Goal: Task Accomplishment & Management: Use online tool/utility

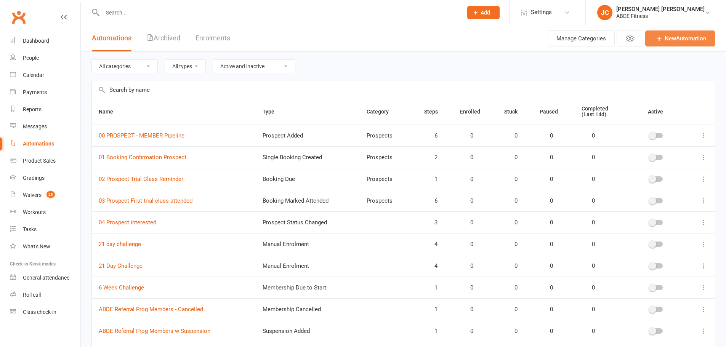
click at [672, 42] on link "New Automation" at bounding box center [680, 38] width 70 height 16
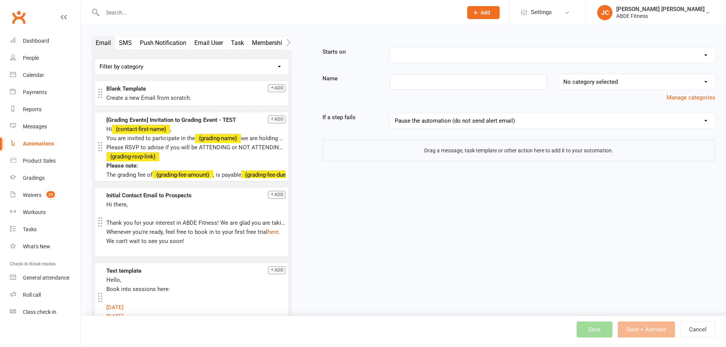
click at [286, 45] on icon "button" at bounding box center [288, 42] width 5 height 8
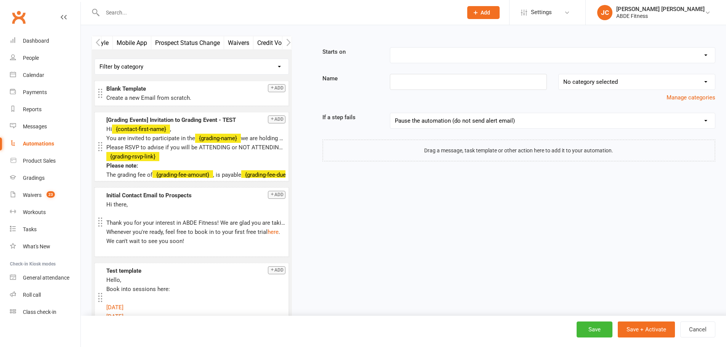
click at [286, 45] on icon "button" at bounding box center [288, 42] width 5 height 8
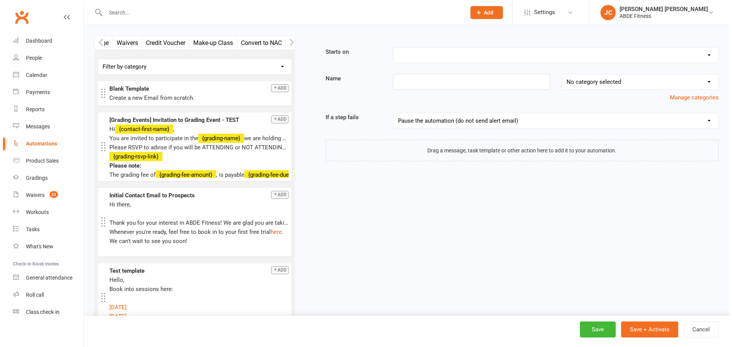
scroll to position [0, 343]
click at [210, 39] on button "Make-up Class" at bounding box center [210, 42] width 48 height 13
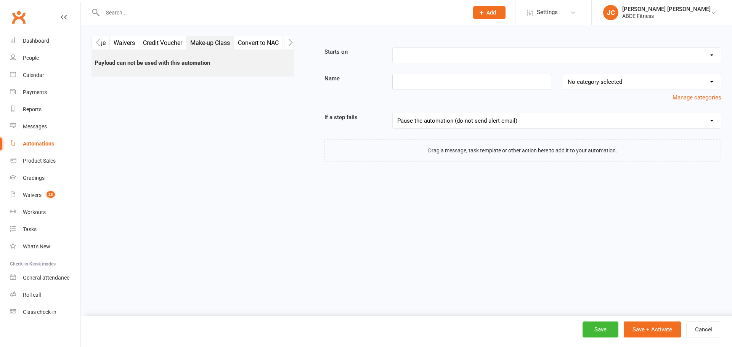
click at [435, 53] on select "Booking Cancelled Booking Due Booking Late-Cancelled Booking Marked Absent Book…" at bounding box center [556, 55] width 328 height 15
click at [392, 48] on select "Booking Cancelled Booking Due Booking Late-Cancelled Booking Marked Absent Book…" at bounding box center [556, 55] width 328 height 15
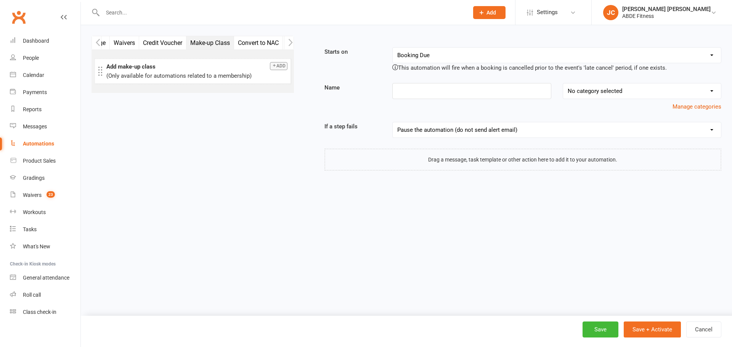
click at [441, 54] on select "Booking Cancelled Booking Due Booking Late-Cancelled Booking Marked Absent Book…" at bounding box center [556, 55] width 328 height 15
click at [392, 48] on select "Booking Cancelled Booking Due Booking Late-Cancelled Booking Marked Absent Book…" at bounding box center [556, 55] width 328 height 15
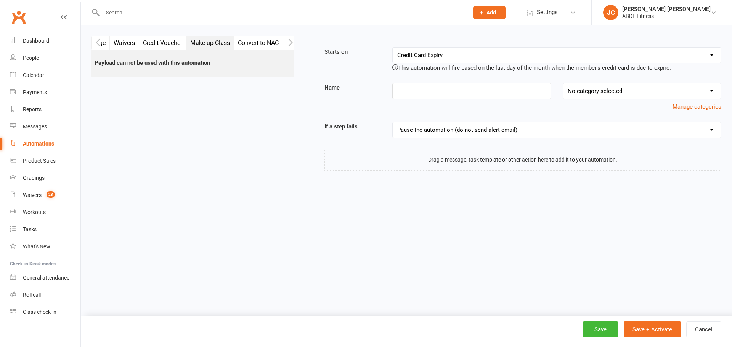
click at [445, 57] on select "Booking Cancelled Booking Due Booking Late-Cancelled Booking Marked Absent Book…" at bounding box center [556, 55] width 328 height 15
click at [445, 58] on select "Booking Cancelled Booking Due Booking Late-Cancelled Booking Marked Absent Book…" at bounding box center [556, 55] width 328 height 15
click at [392, 48] on select "Booking Cancelled Booking Due Booking Late-Cancelled Booking Marked Absent Book…" at bounding box center [556, 55] width 328 height 15
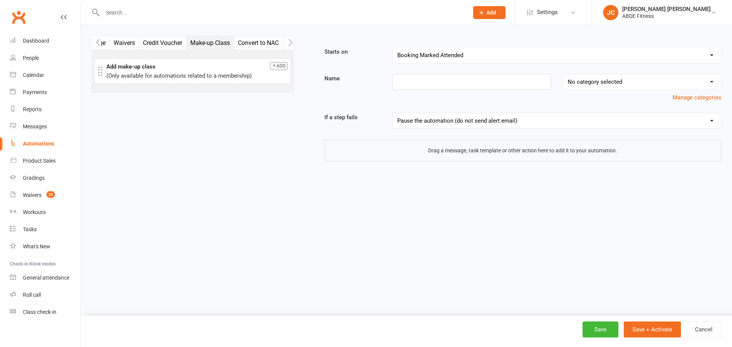
click at [279, 69] on button "Add" at bounding box center [279, 66] width 18 height 8
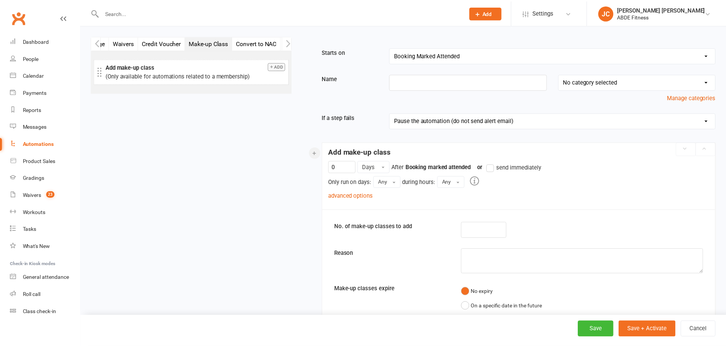
scroll to position [80, 0]
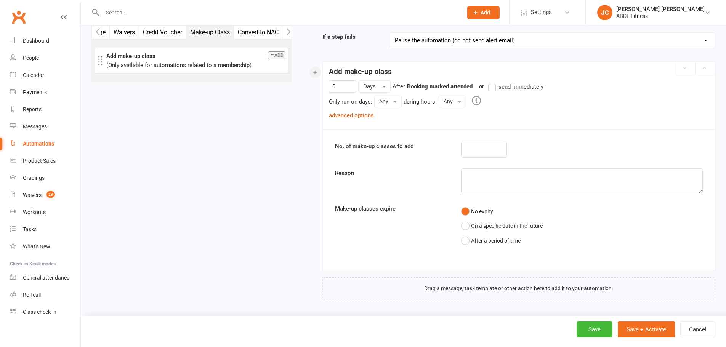
click at [365, 114] on link "advanced options" at bounding box center [351, 115] width 45 height 7
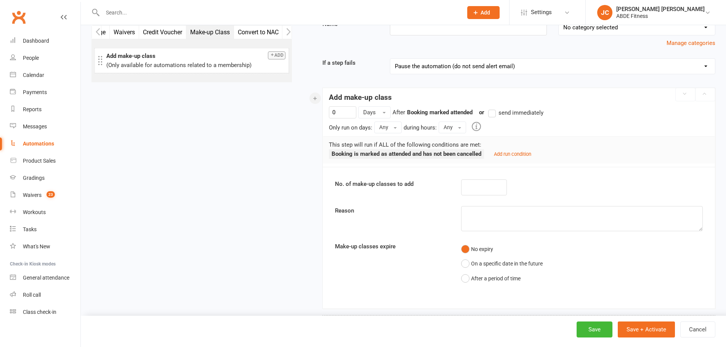
scroll to position [0, 0]
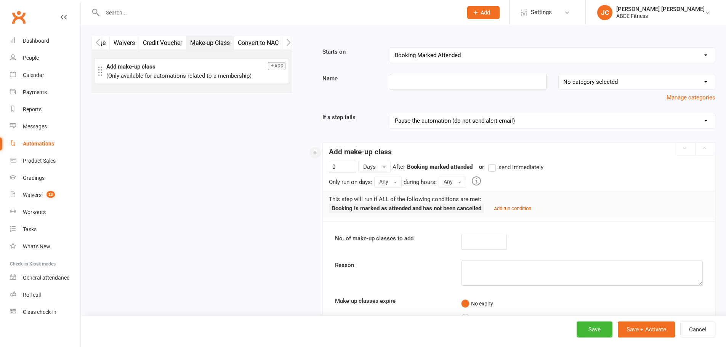
click at [429, 56] on select "Booking Cancelled Booking Due Booking Late-Cancelled Booking Marked Absent Book…" at bounding box center [552, 55] width 325 height 15
select select "0"
click at [390, 48] on select "Booking Cancelled Booking Due Booking Late-Cancelled Booking Marked Absent Book…" at bounding box center [552, 55] width 325 height 15
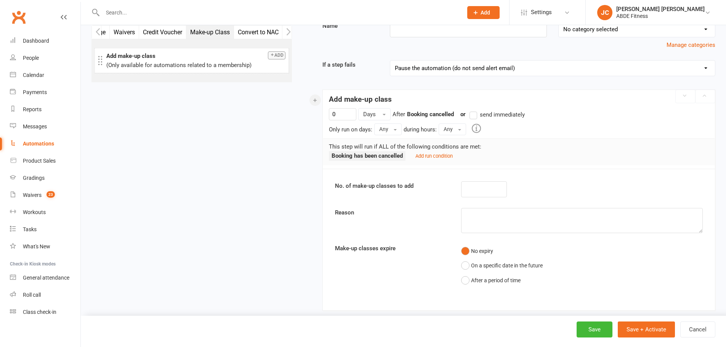
scroll to position [64, 0]
